Goal: Check status

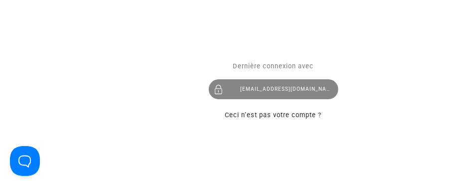
click at [275, 91] on div "[EMAIL_ADDRESS][DOMAIN_NAME]" at bounding box center [274, 89] width 130 height 20
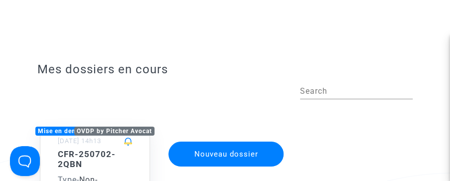
click at [105, 158] on h5 "CFR-250702-2QBN" at bounding box center [95, 159] width 74 height 20
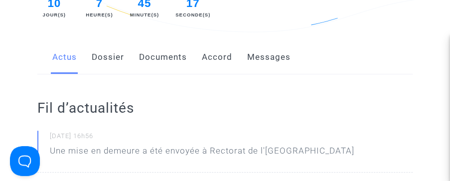
scroll to position [177, 0]
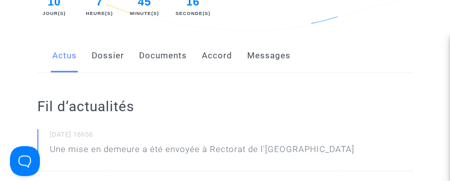
click at [226, 51] on link "Accord" at bounding box center [217, 55] width 30 height 33
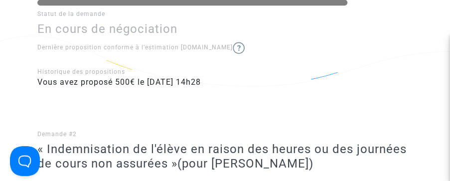
scroll to position [375, 0]
